Goal: Entertainment & Leisure: Browse casually

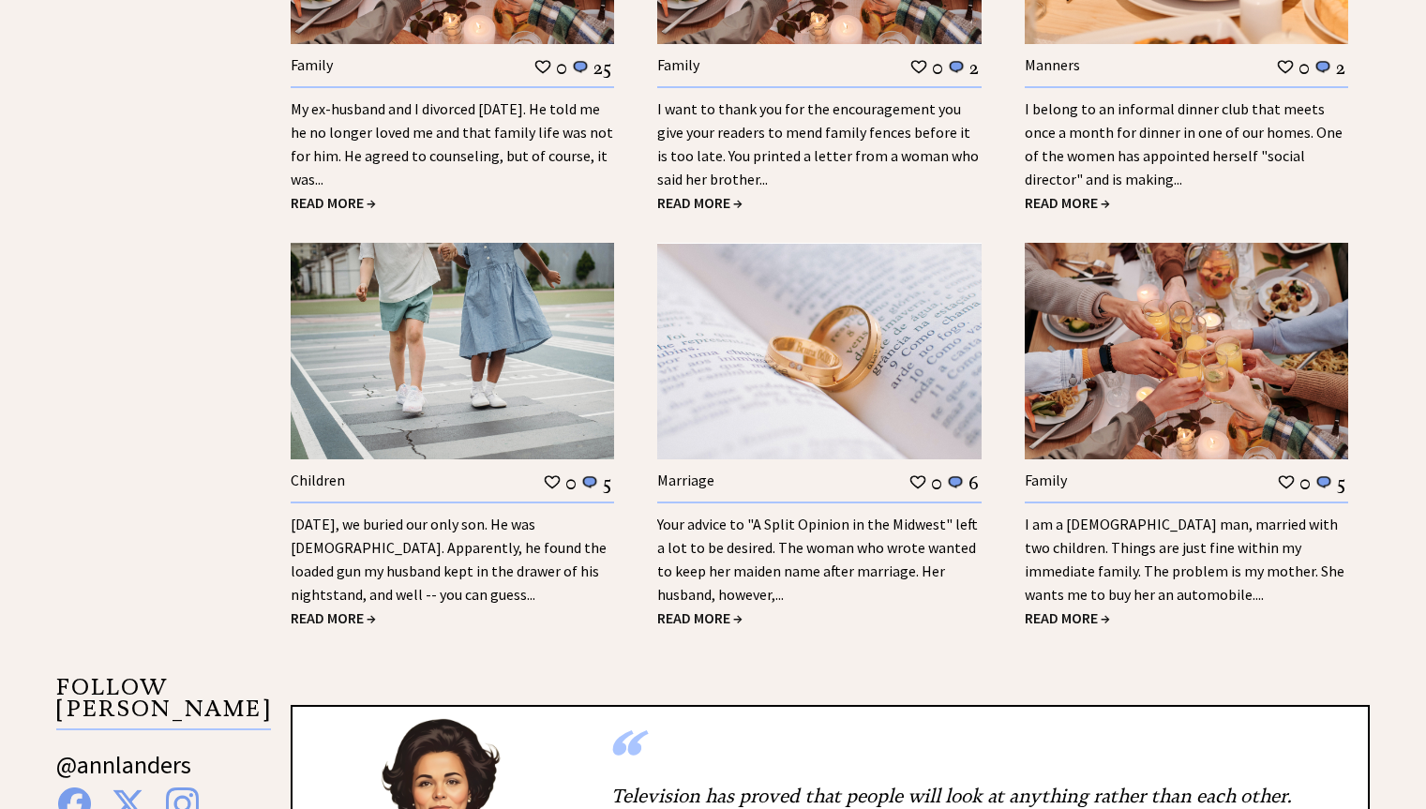
scroll to position [2866, 0]
click at [412, 514] on link "[DATE], we buried our only son. He was [DEMOGRAPHIC_DATA]. Apparently, he found…" at bounding box center [449, 558] width 316 height 89
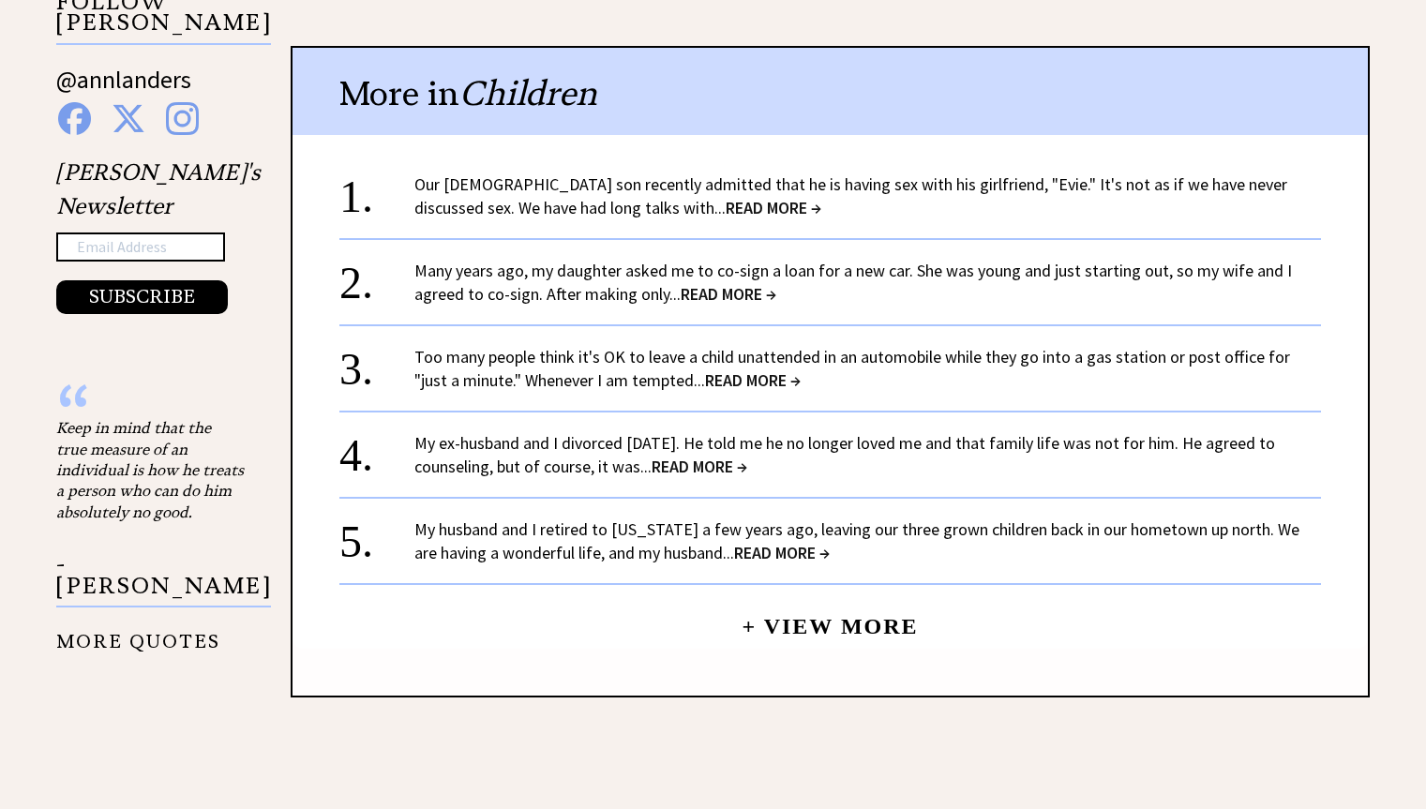
scroll to position [1954, 0]
click at [686, 172] on link "Our 16-year-old son recently admitted that he is having sex with his girlfriend…" at bounding box center [850, 194] width 873 height 45
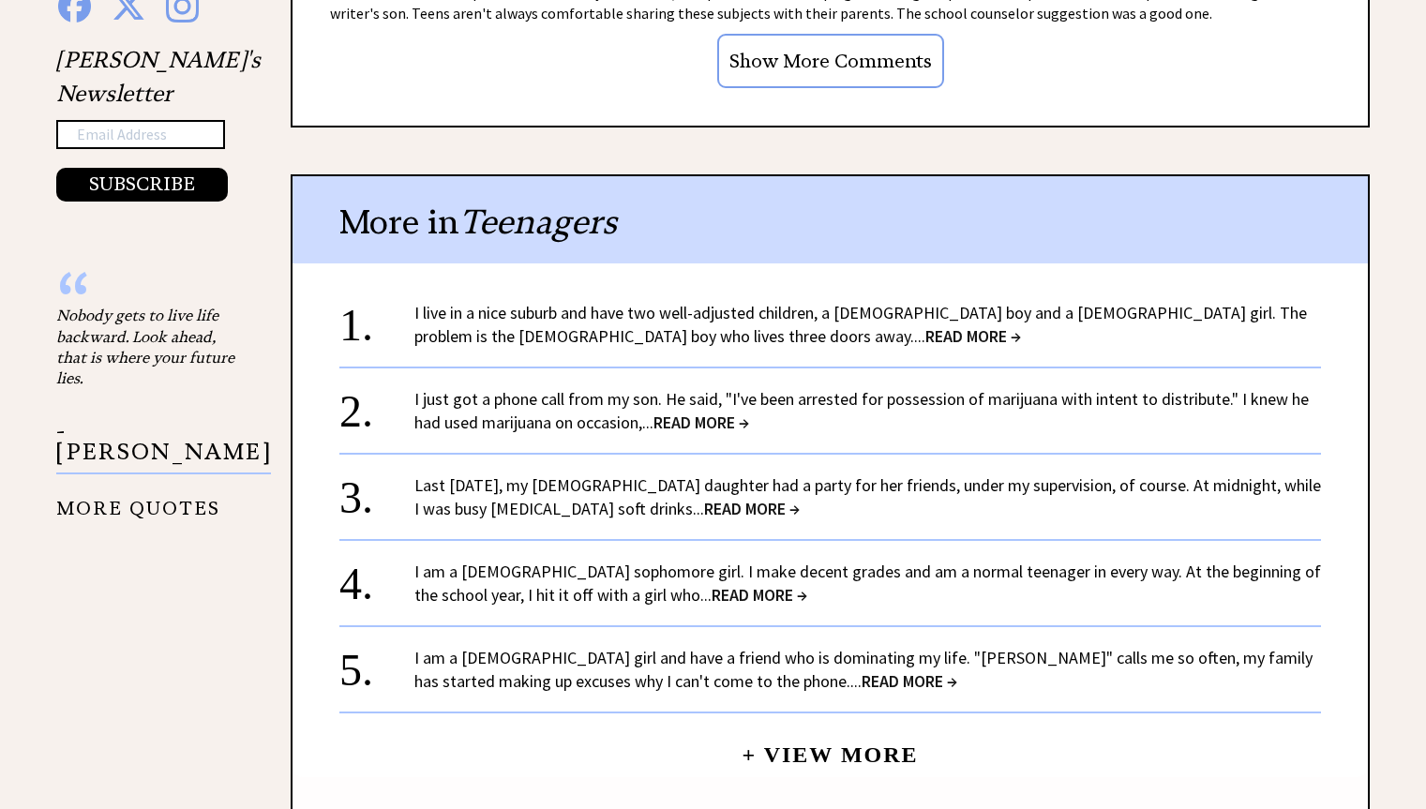
scroll to position [1881, 0]
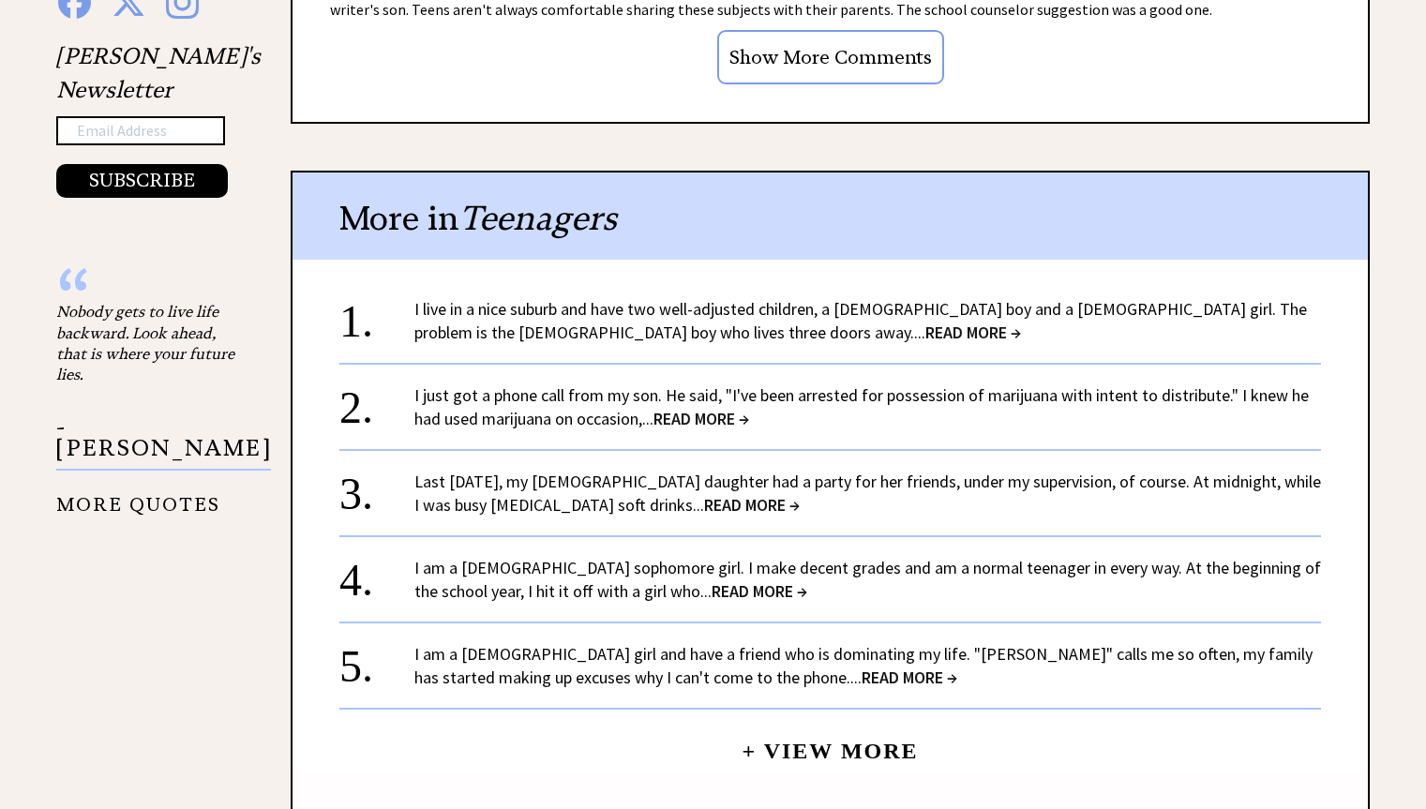
click at [705, 408] on span "READ MORE →" at bounding box center [701, 419] width 96 height 22
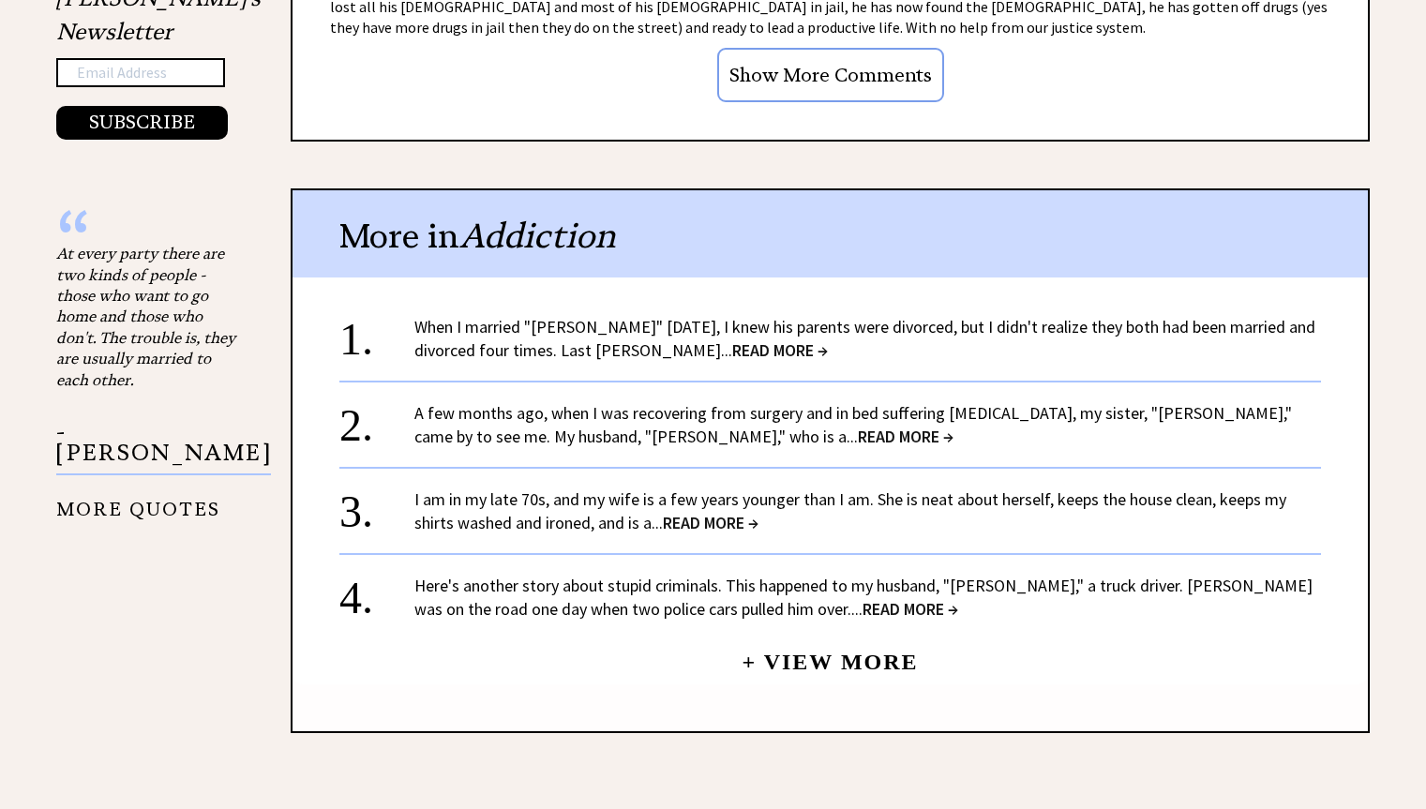
scroll to position [1940, 0]
